Goal: Transaction & Acquisition: Subscribe to service/newsletter

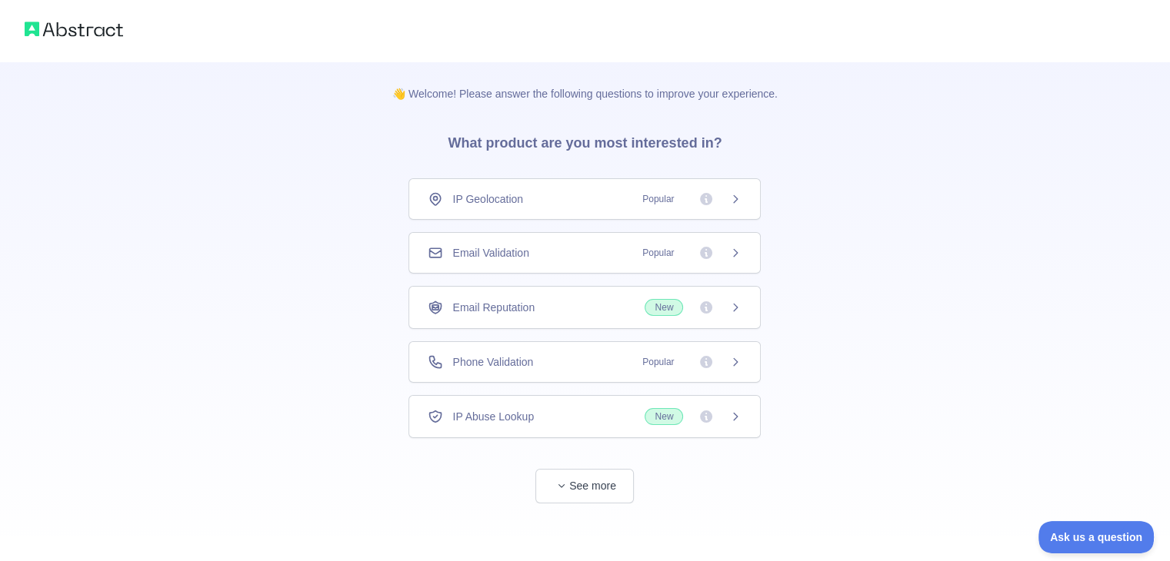
click at [609, 450] on span "See more" at bounding box center [584, 470] width 352 height 65
click at [606, 461] on span "See more" at bounding box center [584, 470] width 352 height 65
click at [594, 475] on button "See more" at bounding box center [584, 486] width 98 height 35
click at [623, 255] on div "Email Validation Popular" at bounding box center [585, 252] width 314 height 15
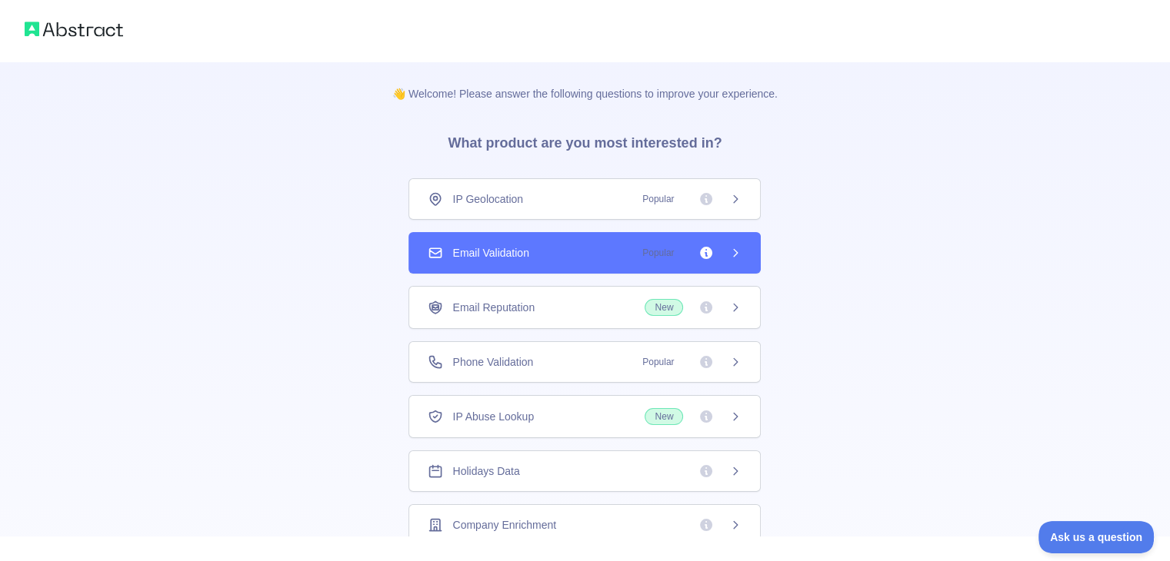
click at [617, 312] on div "Email Reputation New" at bounding box center [585, 307] width 314 height 17
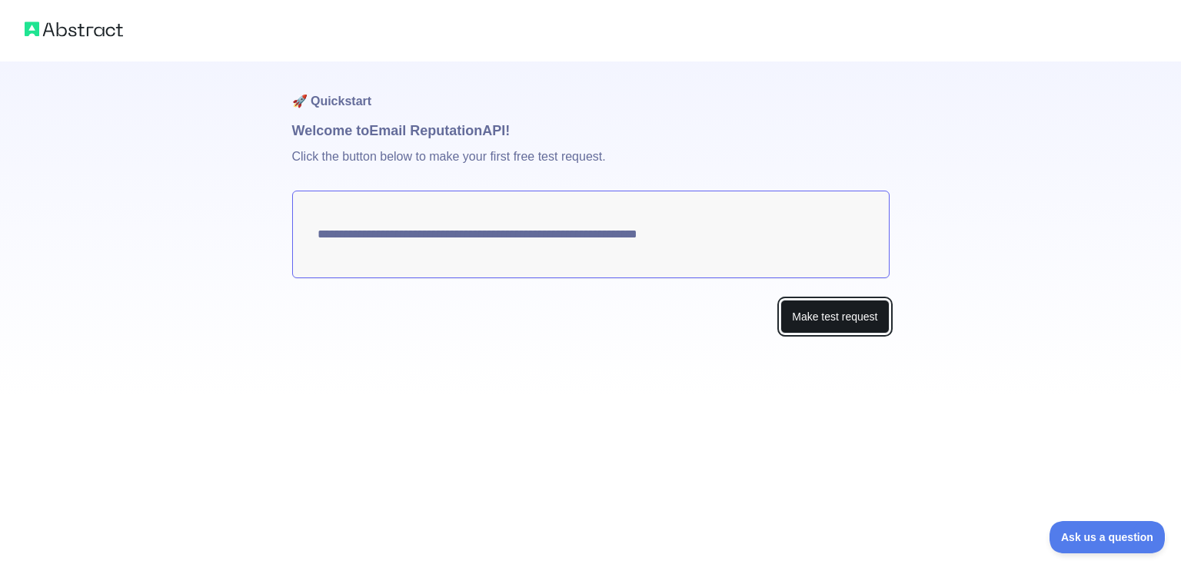
click at [781, 314] on button "Make test request" at bounding box center [835, 317] width 108 height 35
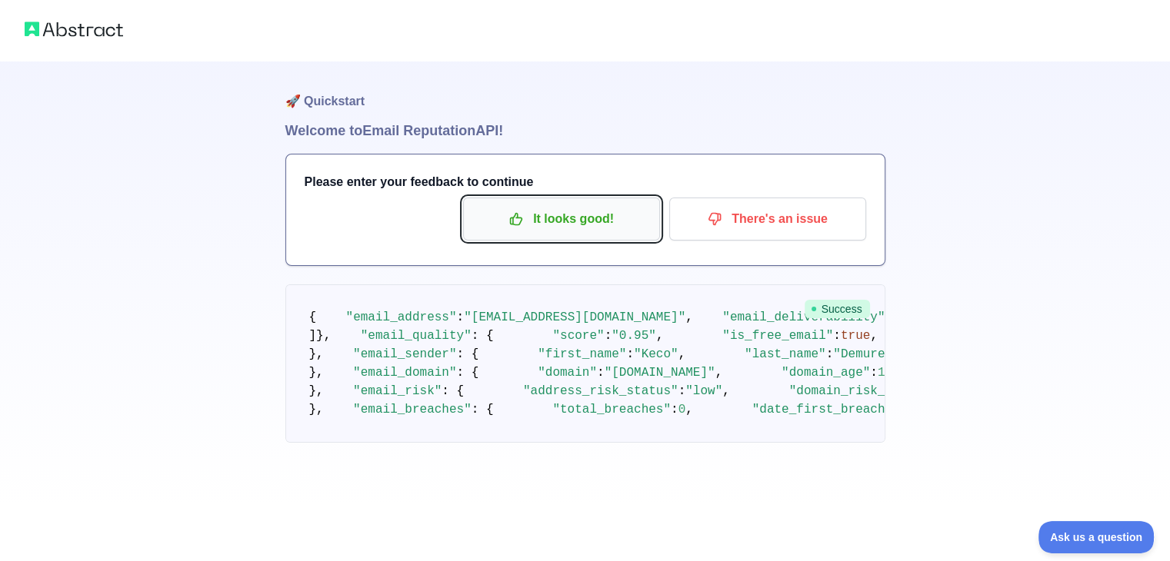
click at [586, 222] on p "It looks good!" at bounding box center [562, 219] width 174 height 26
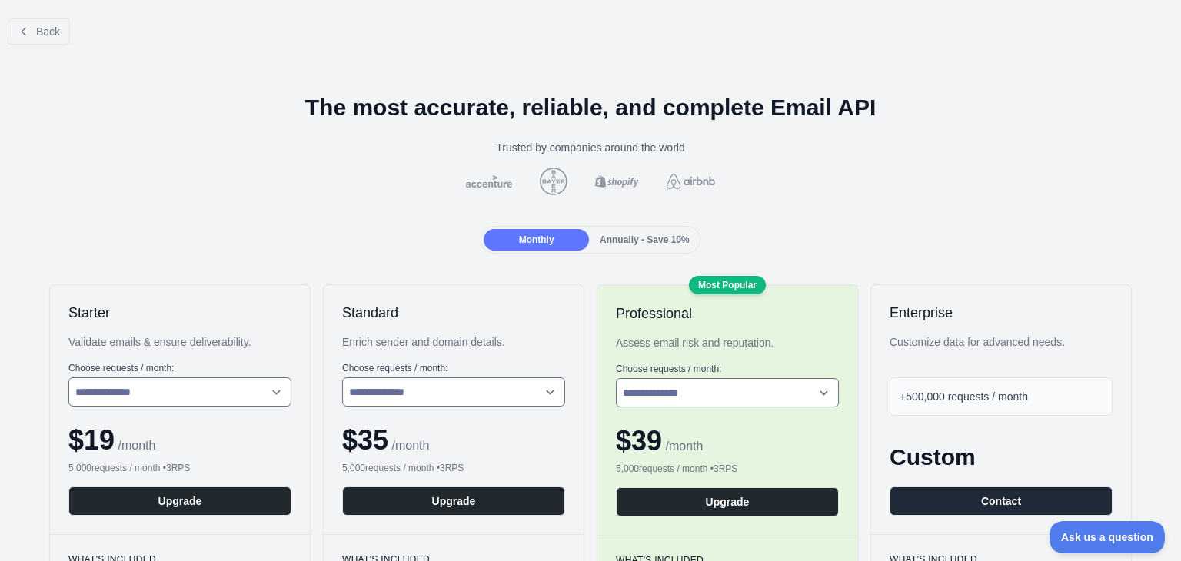
click at [655, 244] on span "Annually - Save 10%" at bounding box center [645, 240] width 90 height 11
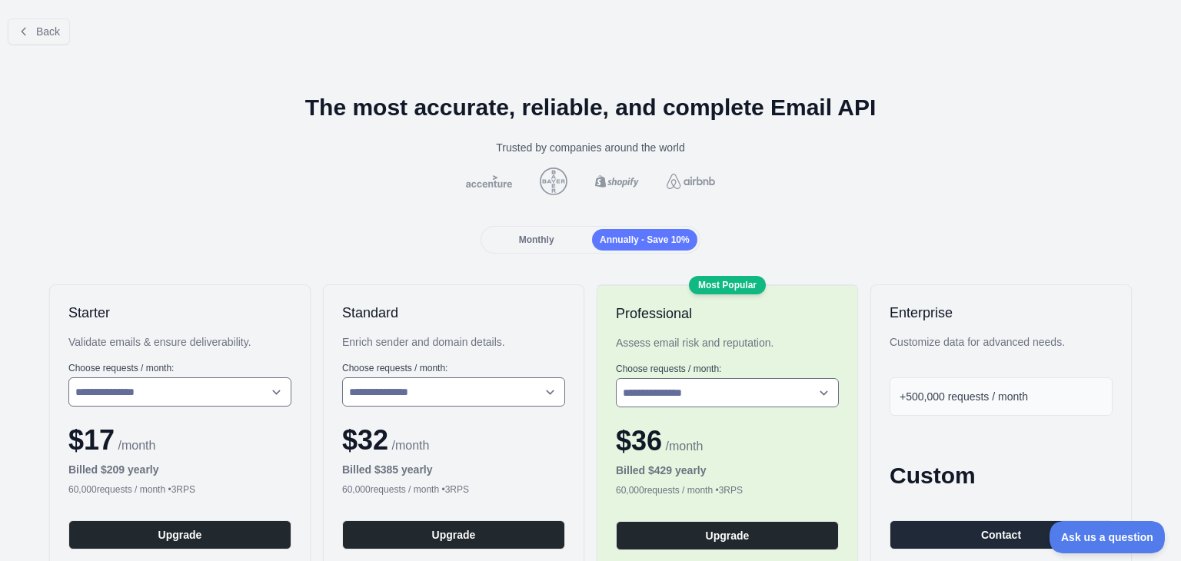
click at [541, 235] on span "Monthly" at bounding box center [536, 240] width 35 height 11
